Goal: Check status: Check status

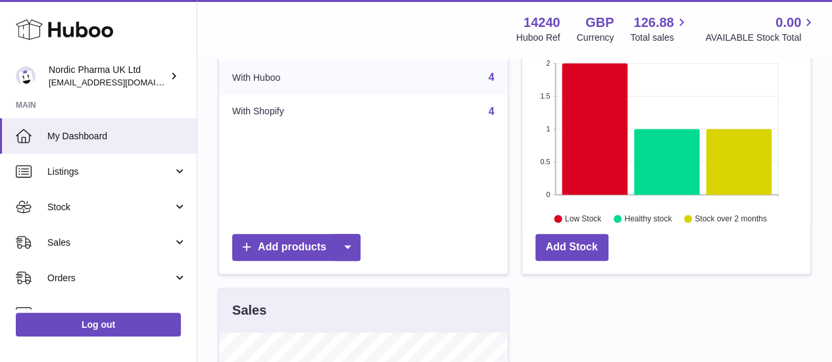
scroll to position [460, 0]
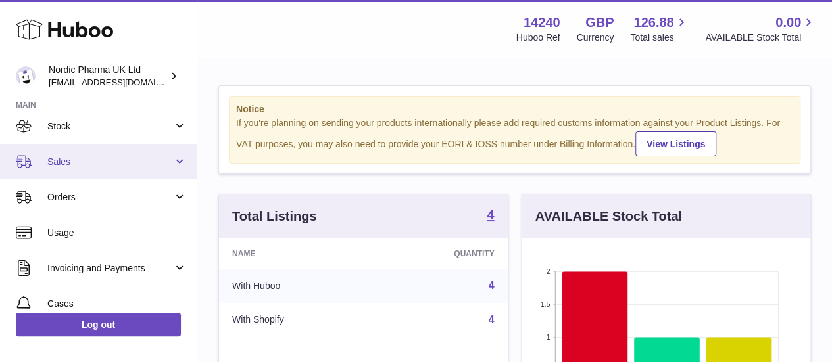
scroll to position [66, 0]
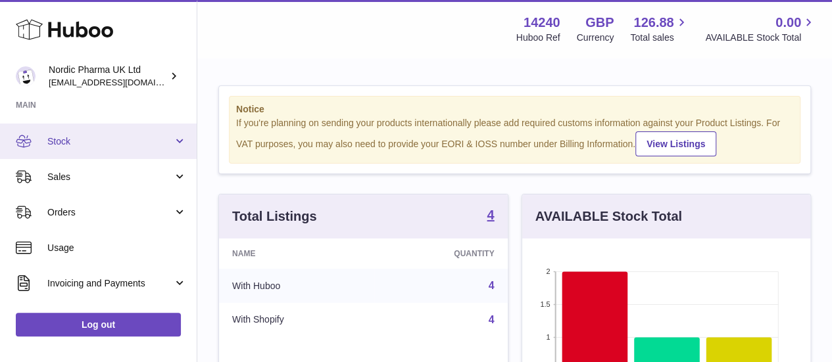
click at [108, 149] on link "Stock" at bounding box center [98, 142] width 197 height 36
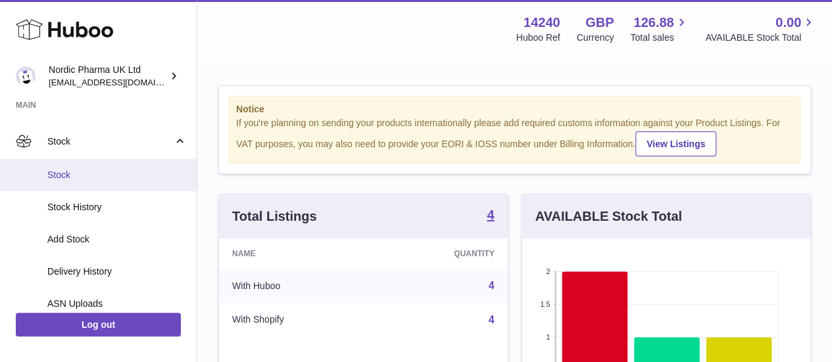
click at [117, 181] on link "Stock" at bounding box center [98, 175] width 197 height 32
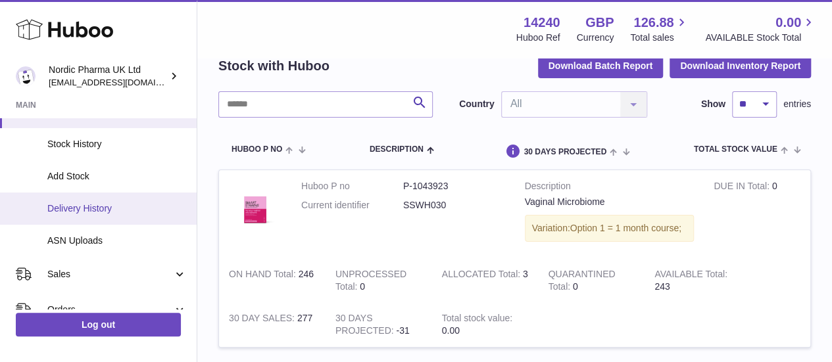
scroll to position [132, 0]
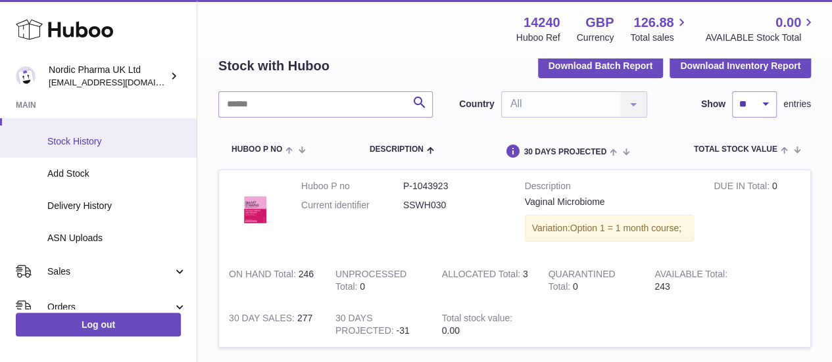
click at [100, 142] on span "Stock History" at bounding box center [116, 141] width 139 height 12
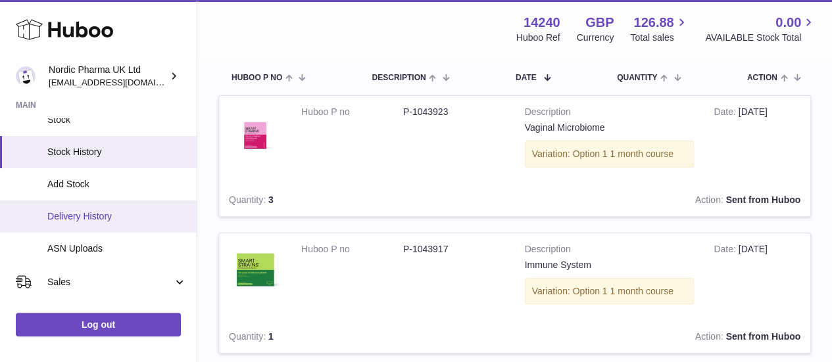
scroll to position [132, 0]
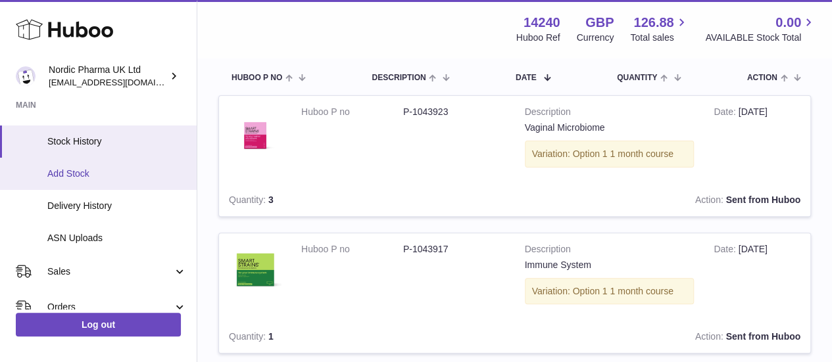
click at [99, 172] on span "Add Stock" at bounding box center [116, 174] width 139 height 12
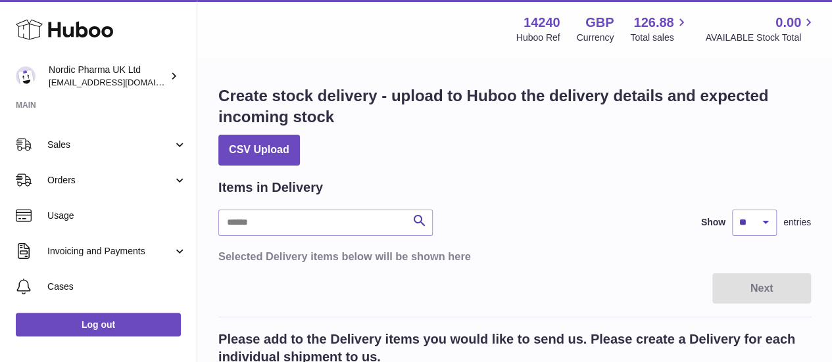
scroll to position [263, 0]
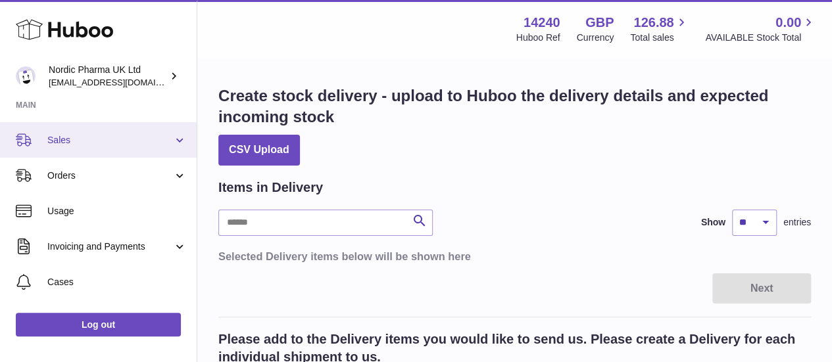
click at [97, 140] on span "Sales" at bounding box center [110, 140] width 126 height 12
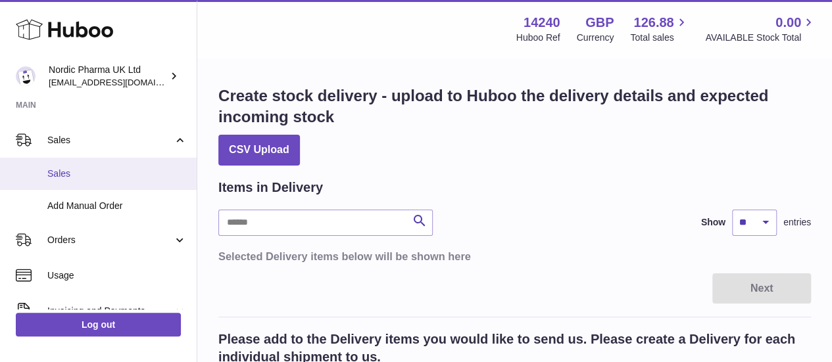
scroll to position [329, 0]
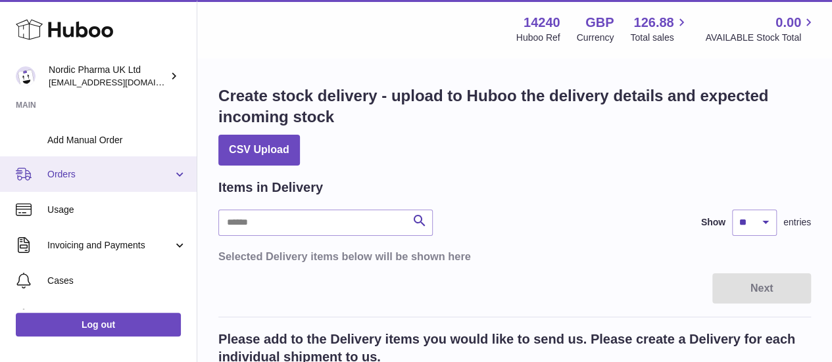
click at [110, 177] on span "Orders" at bounding box center [110, 174] width 126 height 12
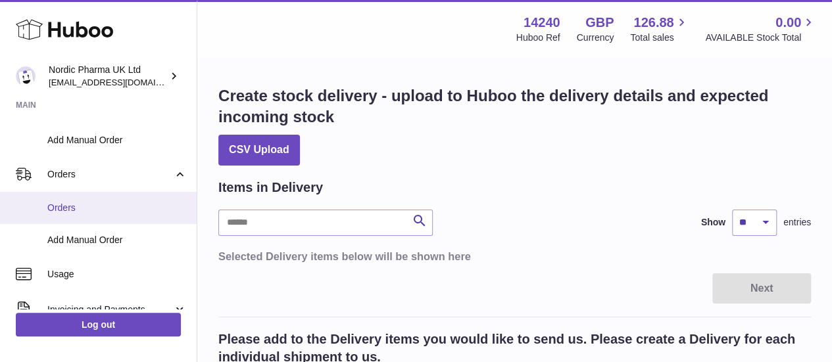
click at [111, 212] on span "Orders" at bounding box center [116, 208] width 139 height 12
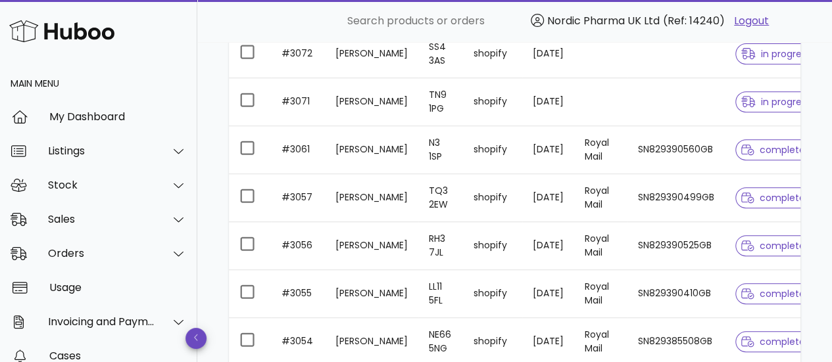
scroll to position [252, 0]
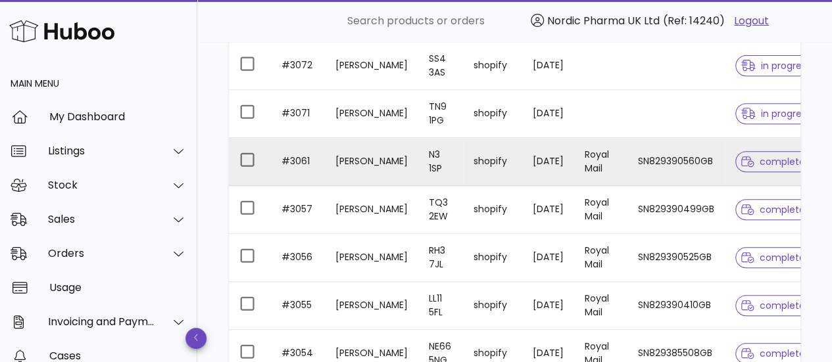
click at [752, 164] on span "complete" at bounding box center [773, 161] width 64 height 9
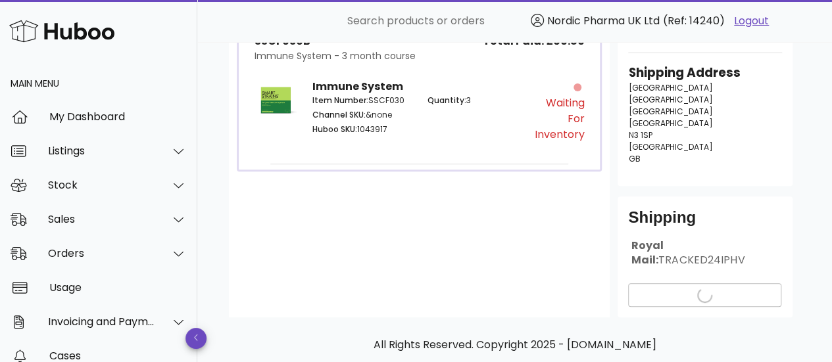
scroll to position [156, 0]
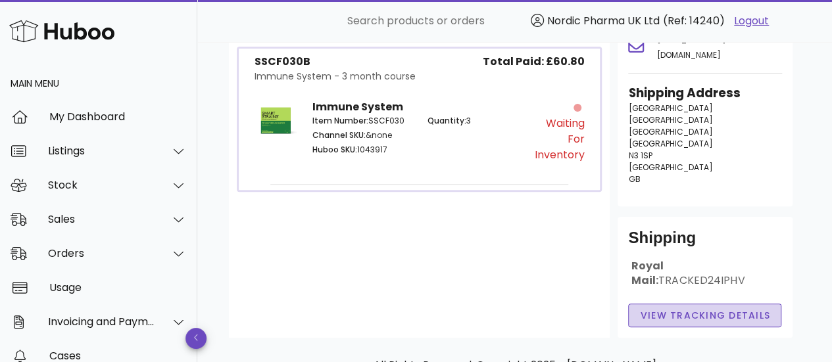
click at [691, 309] on span "View Tracking details" at bounding box center [704, 316] width 131 height 14
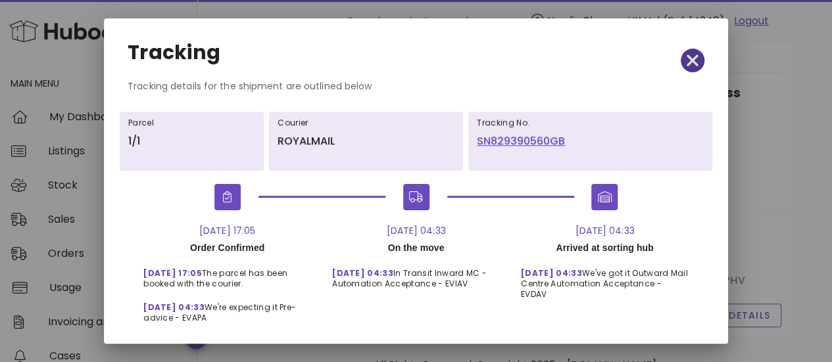
click at [681, 69] on button "button" at bounding box center [693, 61] width 24 height 24
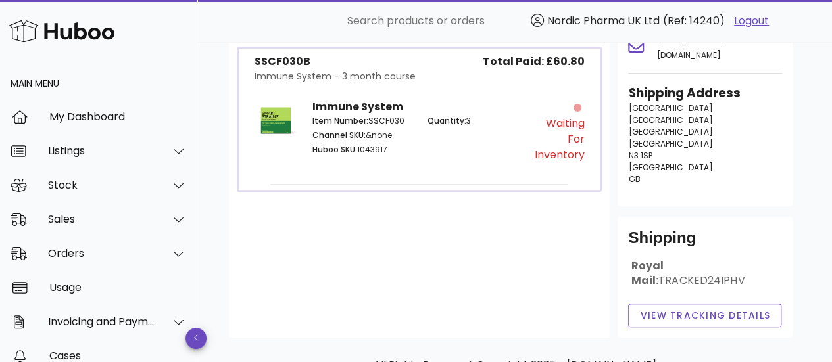
scroll to position [0, 0]
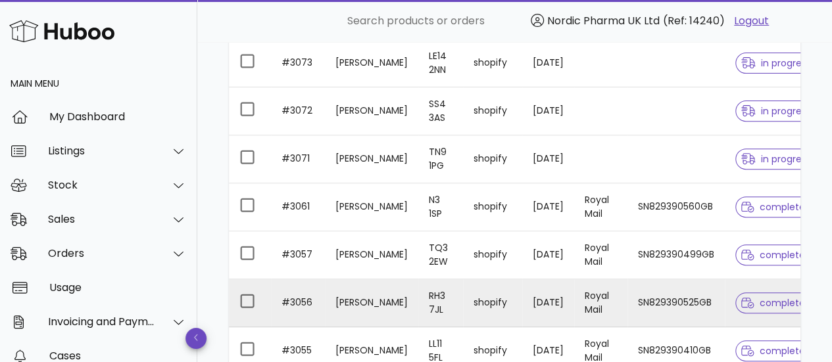
scroll to position [186, 0]
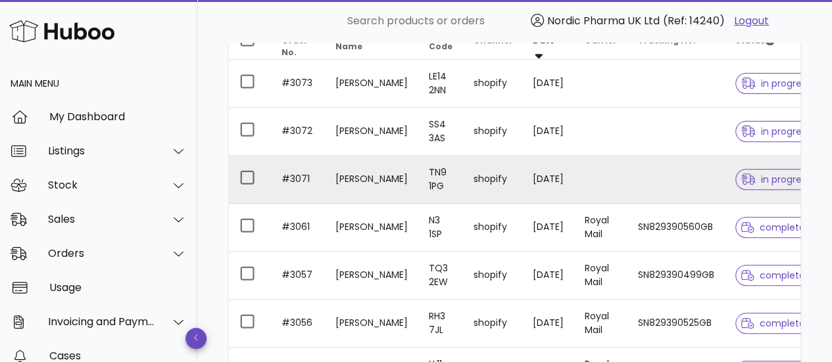
click at [746, 178] on span "in progress" at bounding box center [776, 179] width 70 height 9
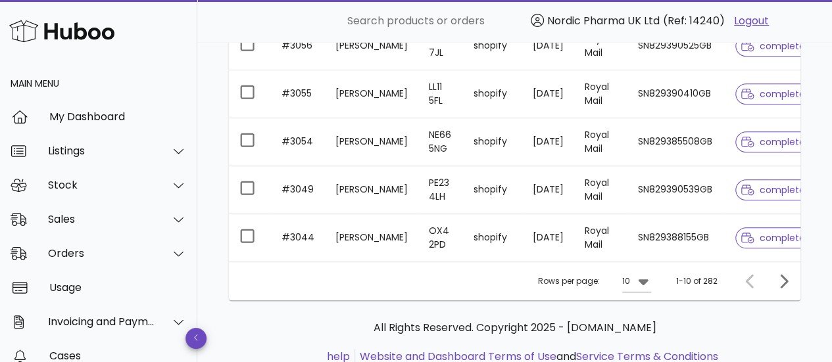
scroll to position [515, 0]
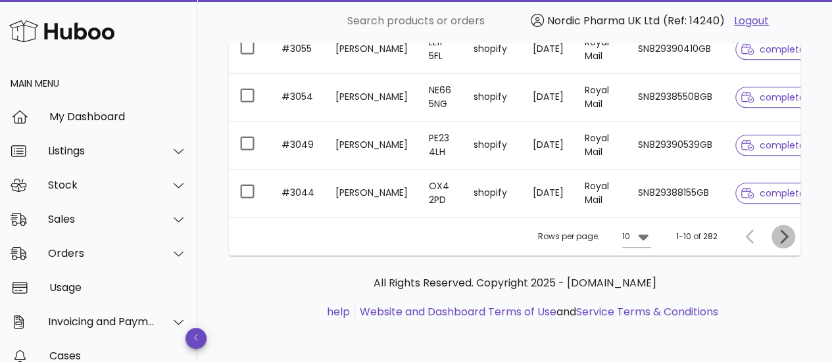
click at [782, 240] on icon "Next page" at bounding box center [784, 236] width 8 height 14
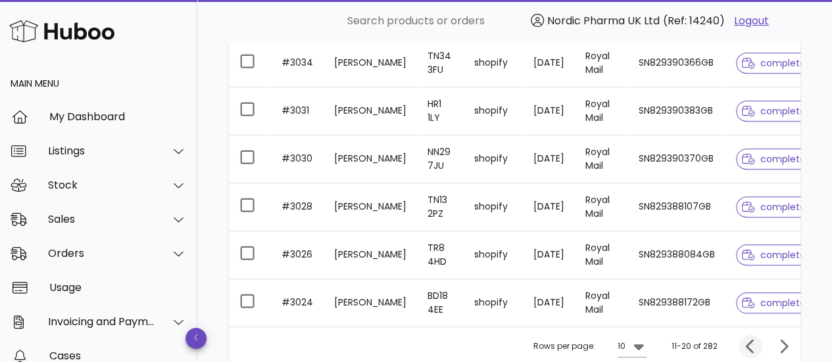
scroll to position [515, 0]
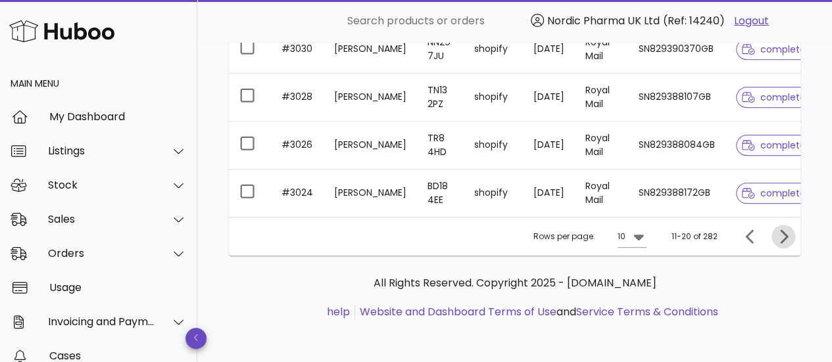
click at [784, 237] on icon "Next page" at bounding box center [783, 237] width 16 height 16
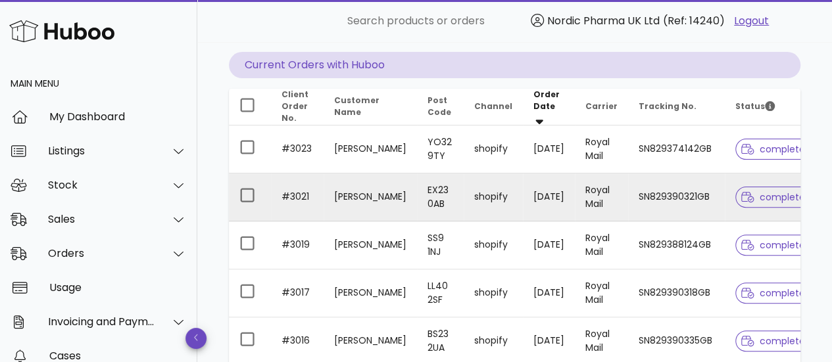
click at [759, 198] on span "complete" at bounding box center [773, 197] width 64 height 9
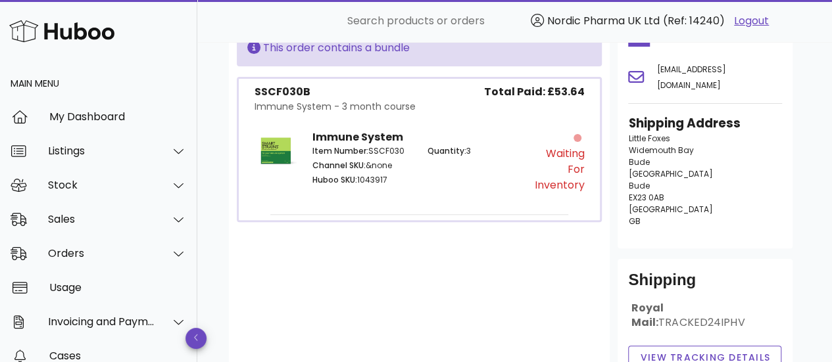
scroll to position [55, 0]
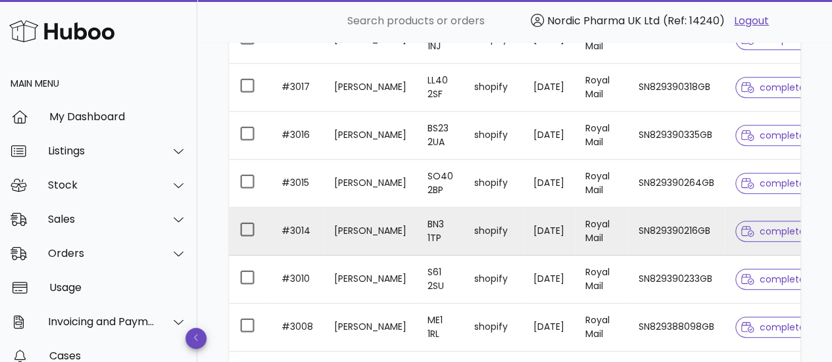
scroll to position [383, 0]
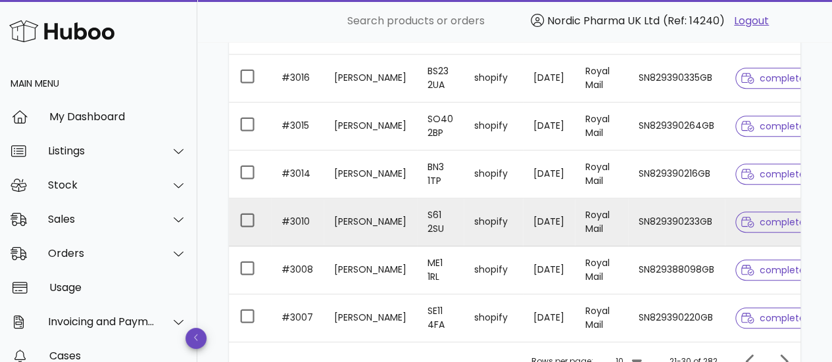
click at [761, 220] on span "complete" at bounding box center [773, 222] width 64 height 9
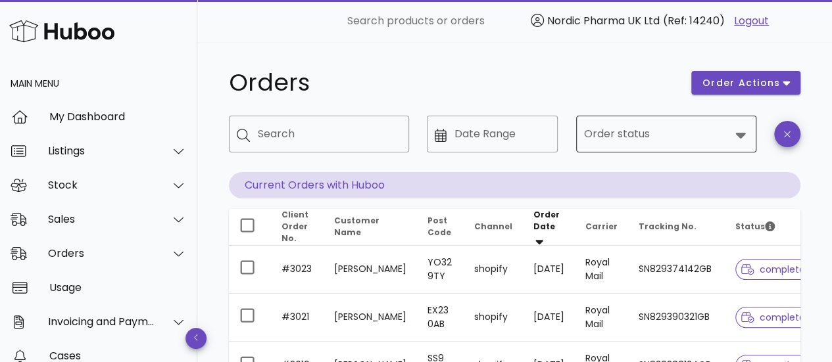
click at [621, 137] on input "Order status" at bounding box center [657, 134] width 146 height 21
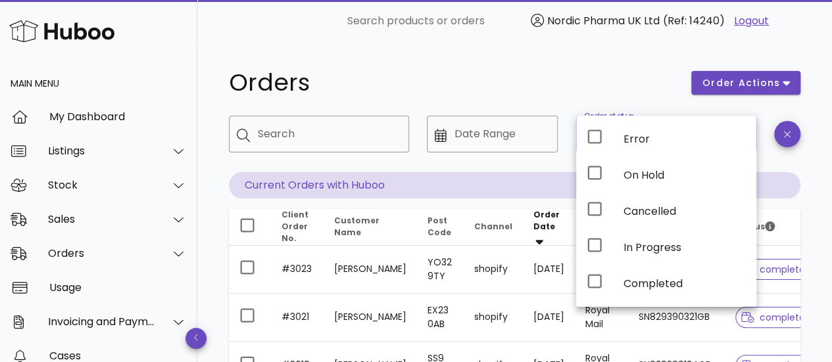
click at [583, 74] on h1 "Orders" at bounding box center [452, 83] width 446 height 24
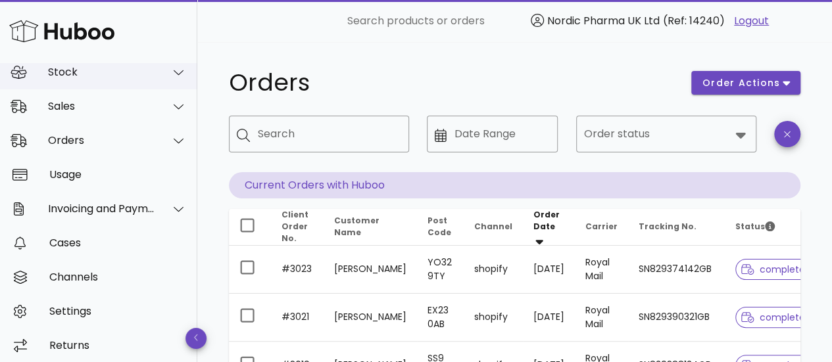
scroll to position [118, 0]
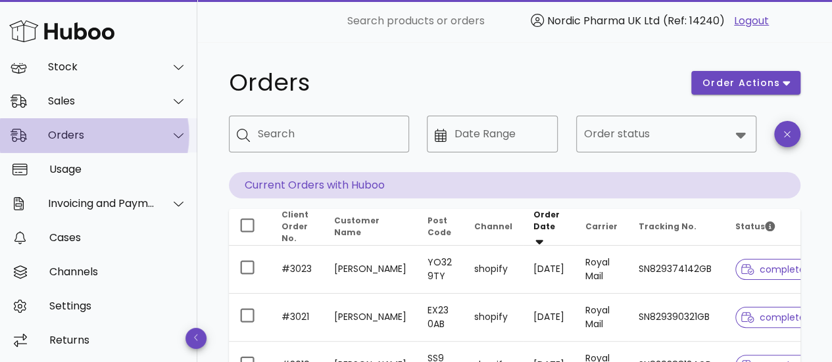
click at [120, 131] on div "Orders" at bounding box center [101, 135] width 107 height 12
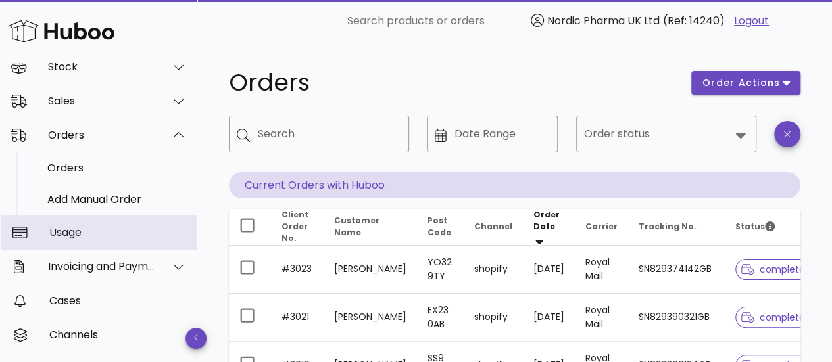
click at [120, 229] on div "Usage" at bounding box center [117, 232] width 137 height 12
